Goal: Information Seeking & Learning: Find specific page/section

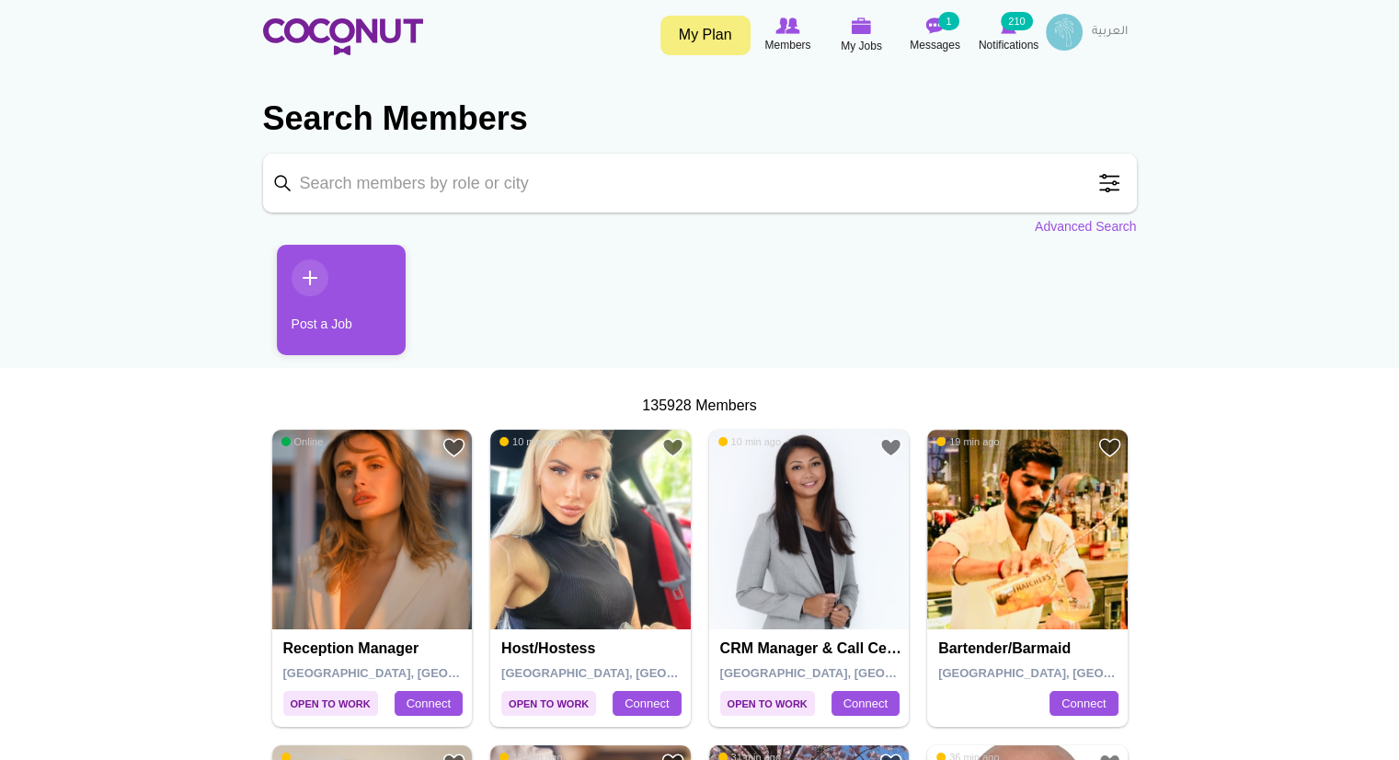
click at [644, 192] on input "Keyword" at bounding box center [700, 183] width 874 height 59
type input "waiter"
click button "Search" at bounding box center [0, 0] width 0 height 0
click at [391, 588] on img at bounding box center [372, 530] width 201 height 201
click at [846, 190] on input "Keyword" at bounding box center [700, 183] width 874 height 59
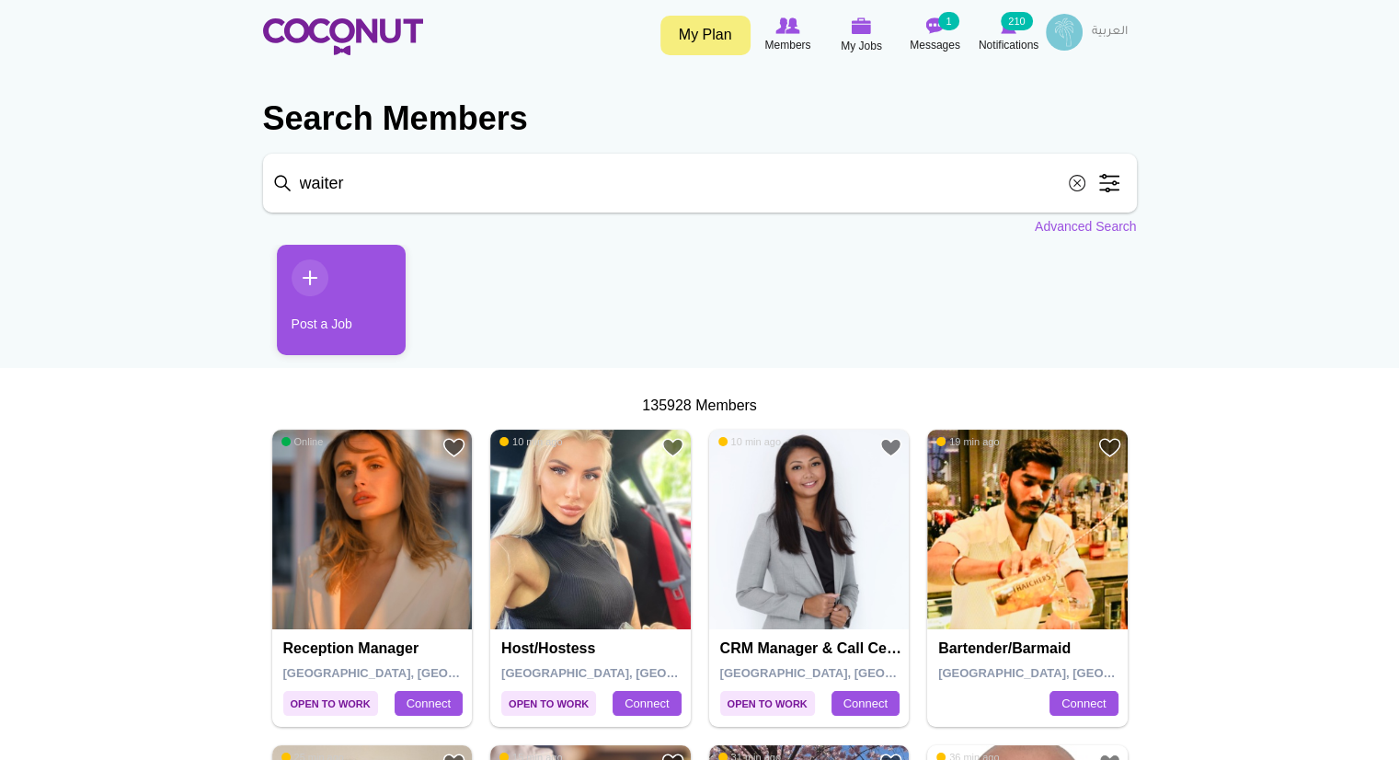
click button "Search" at bounding box center [0, 0] width 0 height 0
click at [700, 188] on input "waiter" at bounding box center [700, 183] width 874 height 59
click button "Search" at bounding box center [0, 0] width 0 height 0
type input "waiter"
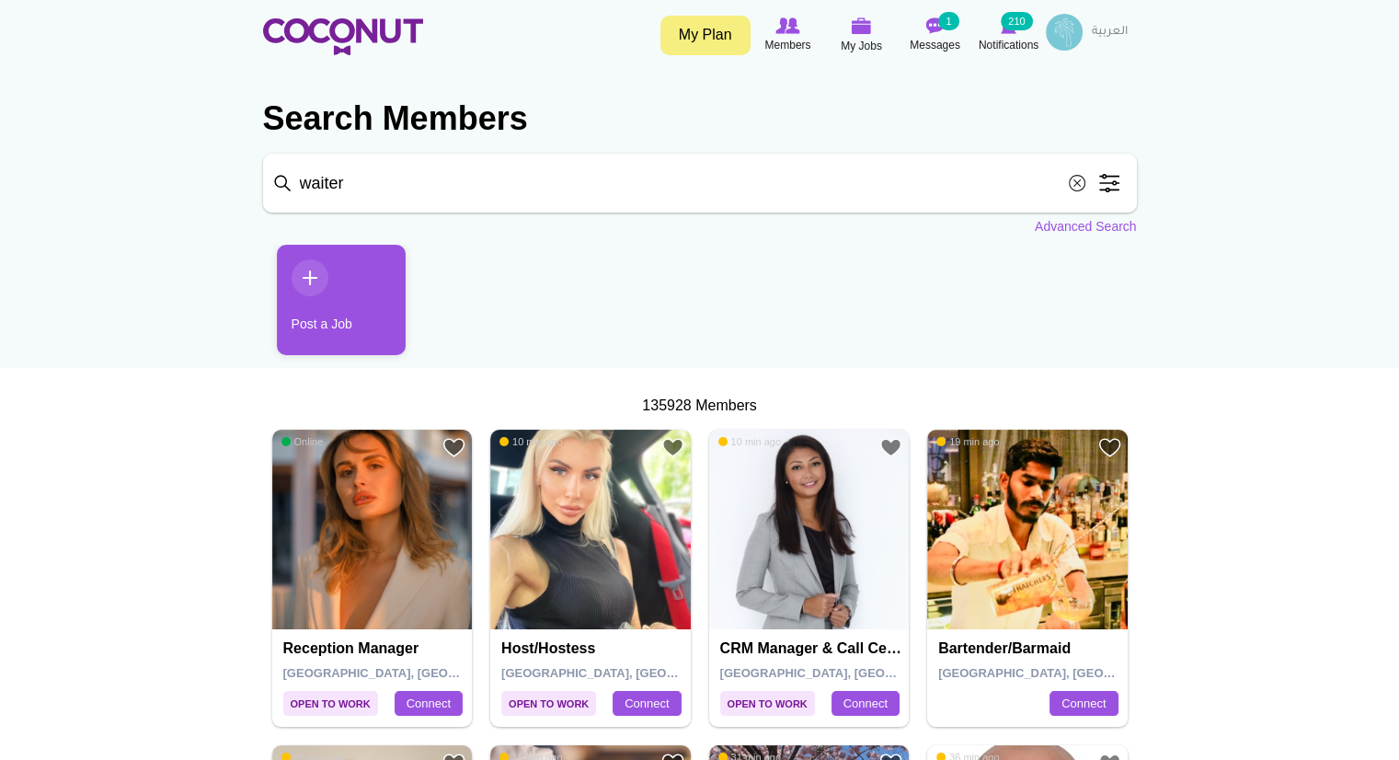
click button "Search" at bounding box center [0, 0] width 0 height 0
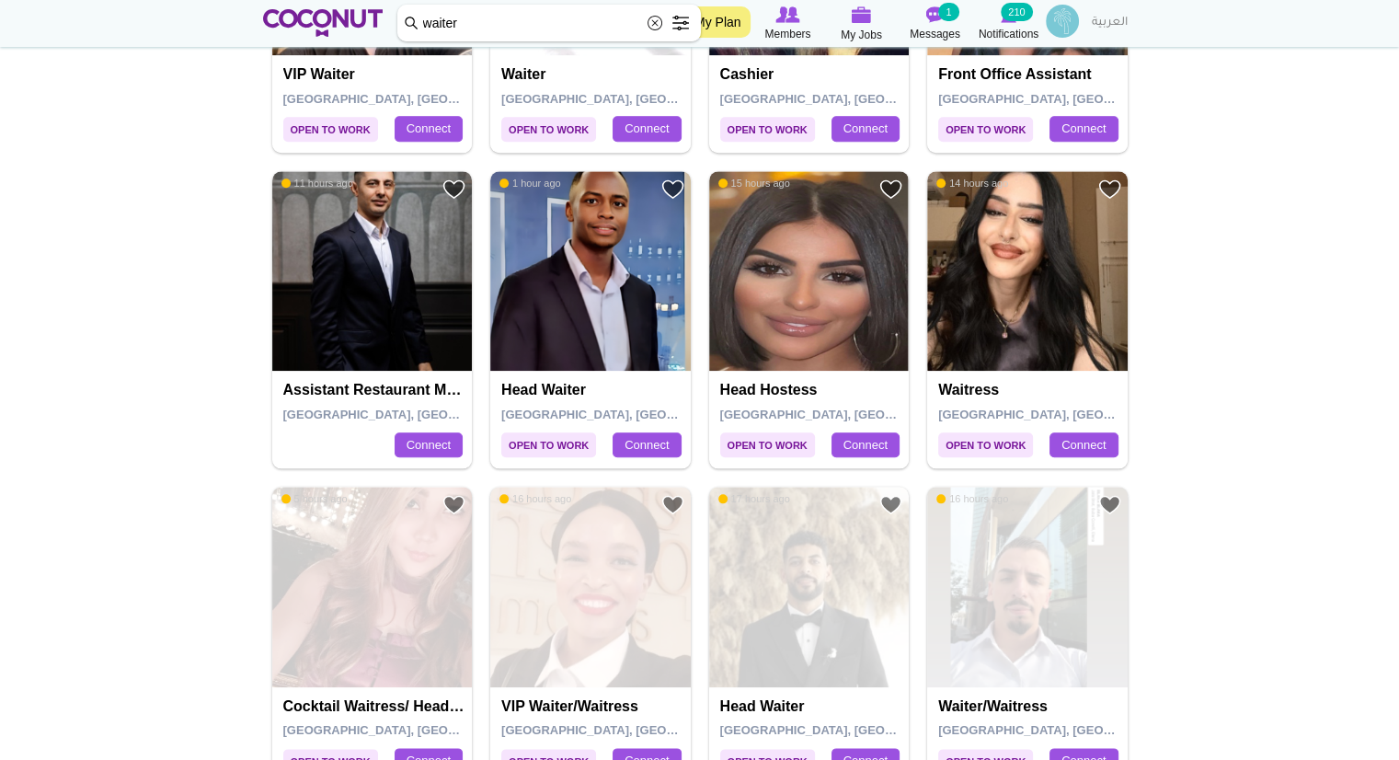
scroll to position [1863, 0]
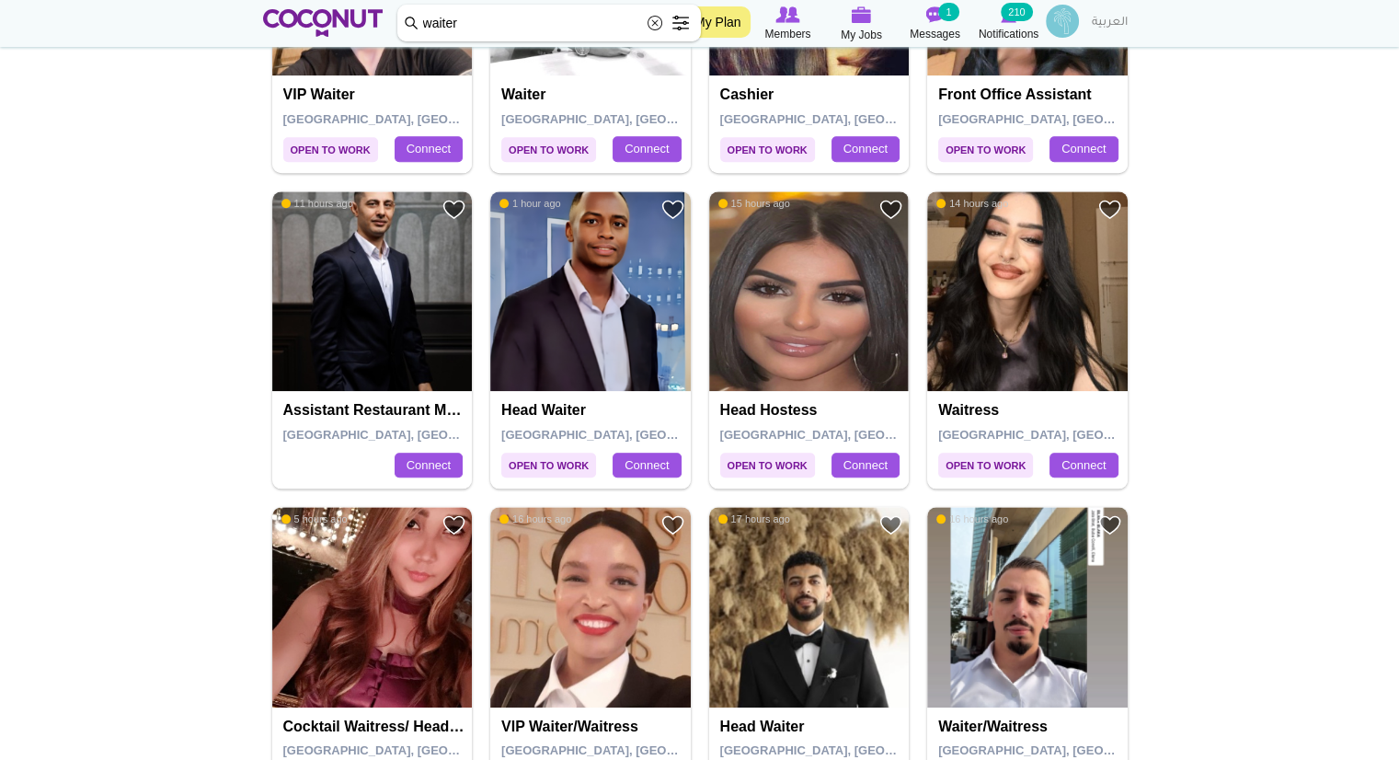
click at [535, 406] on h4 "Head Waiter" at bounding box center [592, 410] width 183 height 17
click at [581, 367] on img at bounding box center [590, 291] width 201 height 201
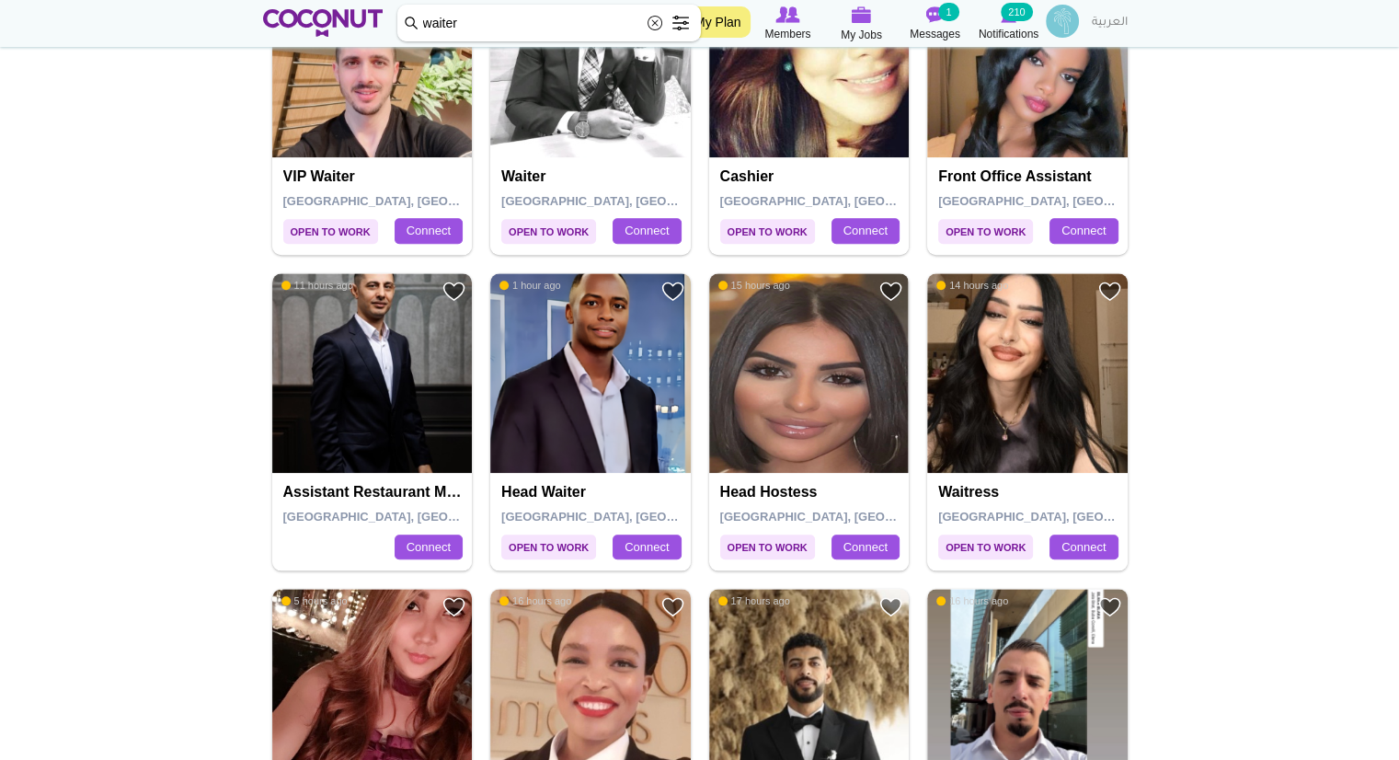
scroll to position [1863, 0]
